Goal: Transaction & Acquisition: Subscribe to service/newsletter

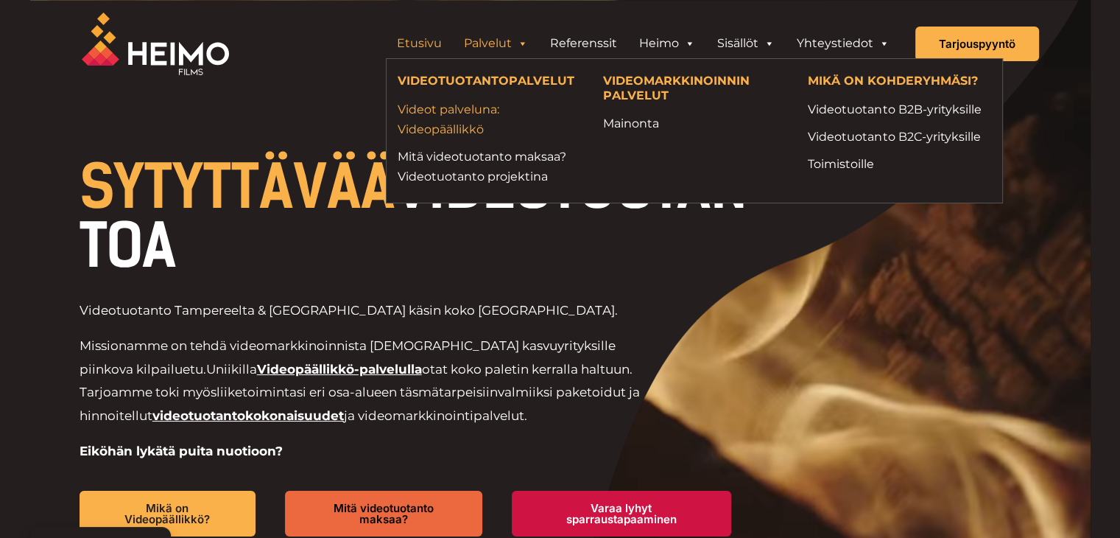
click at [443, 120] on link "Videot palveluna: Videopäällikkö" at bounding box center [489, 119] width 183 height 40
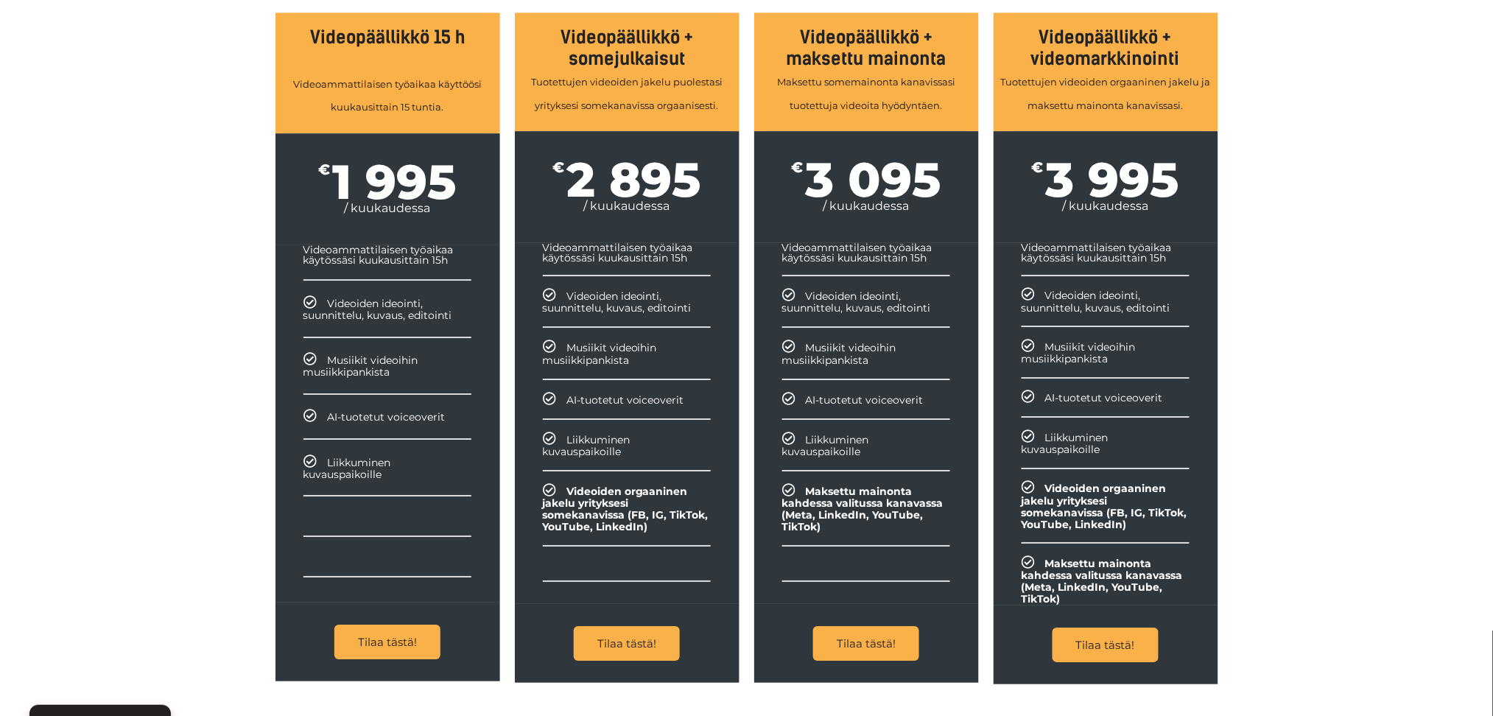
scroll to position [1607, 0]
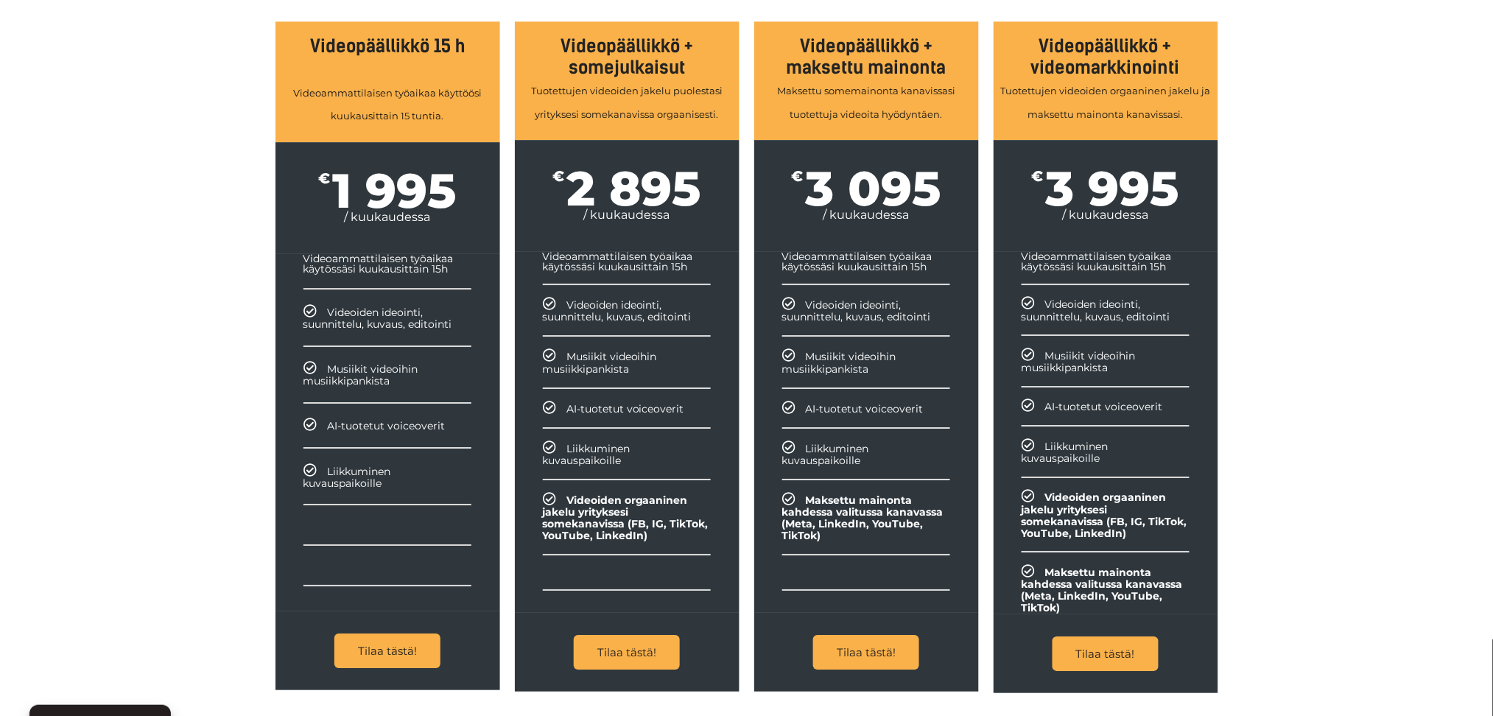
click at [198, 356] on div "Tutustu palvelupaketteihin Videopäällikkö-palveluun yhdistät jouhevasti myös vi…" at bounding box center [746, 296] width 1493 height 881
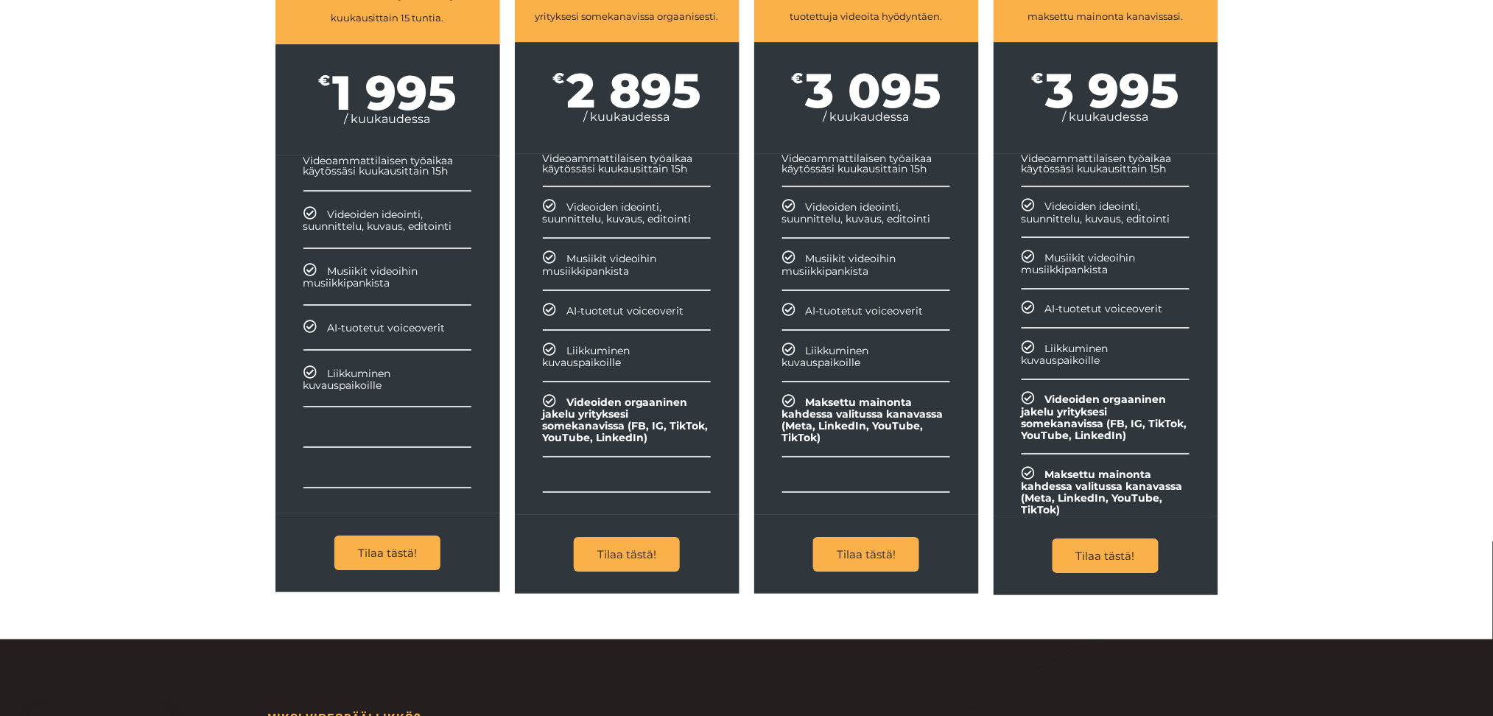
click at [406, 537] on link "Tilaa tästä!" at bounding box center [387, 553] width 106 height 35
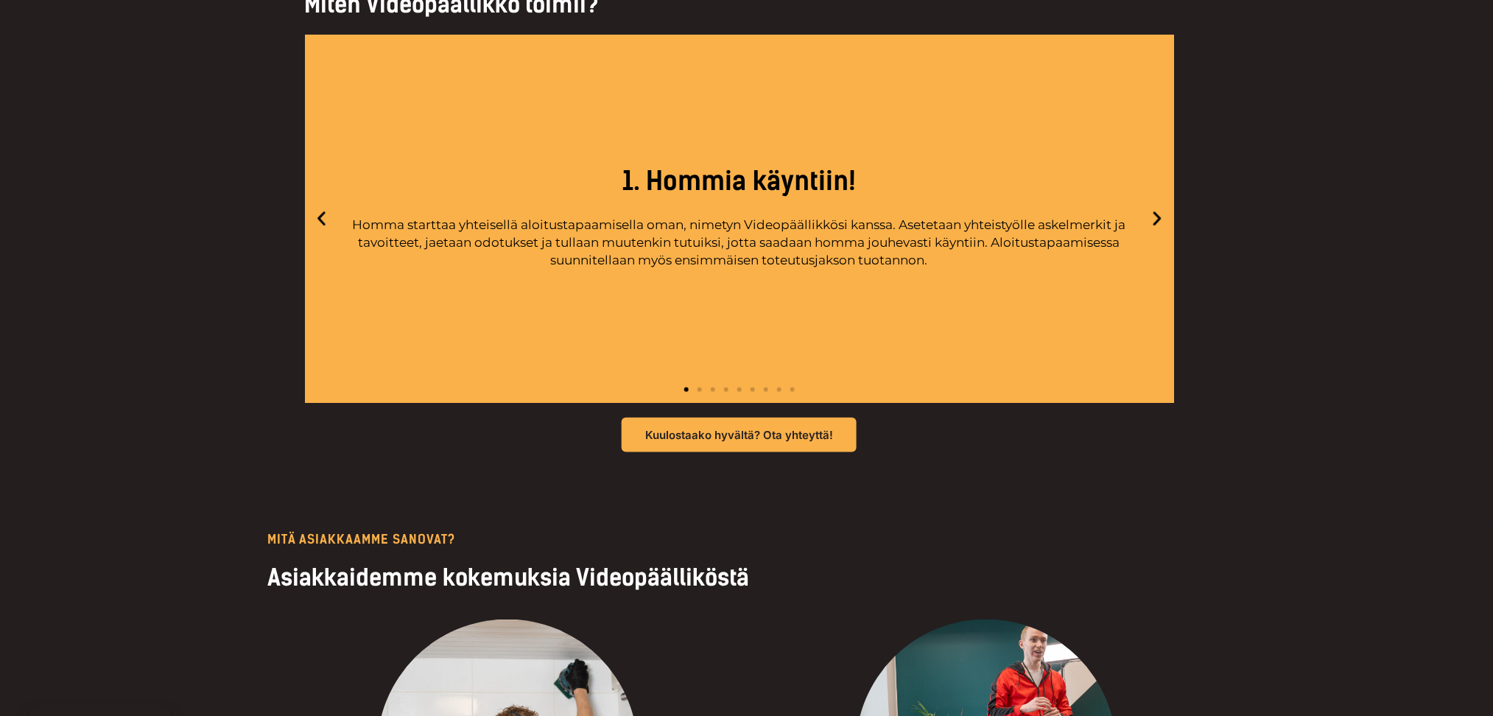
scroll to position [6039, 0]
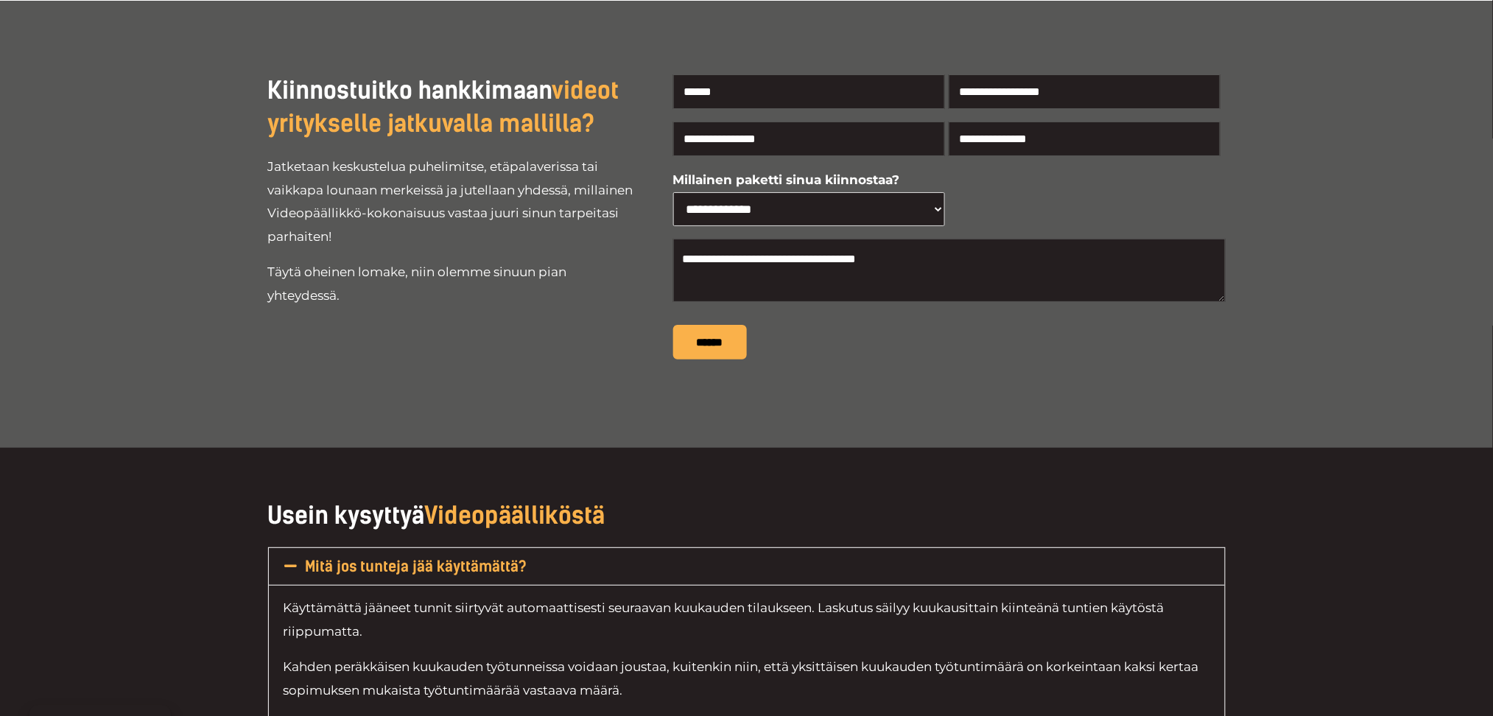
click at [741, 205] on select "**********" at bounding box center [809, 209] width 272 height 35
click at [306, 292] on p "Täytä oheinen lomake, niin olemme sinuun pian yhteydessä." at bounding box center [452, 284] width 368 height 46
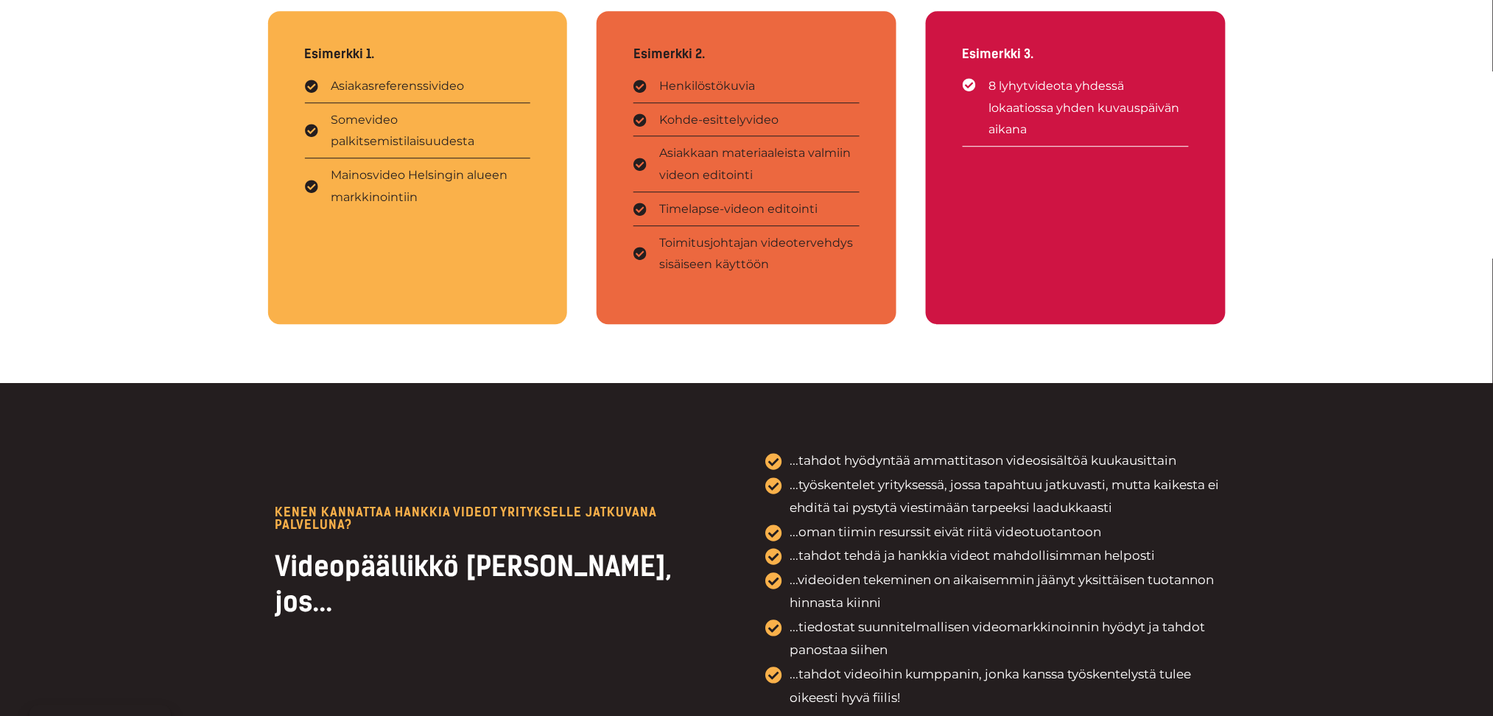
scroll to position [3485, 0]
